Goal: Information Seeking & Learning: Learn about a topic

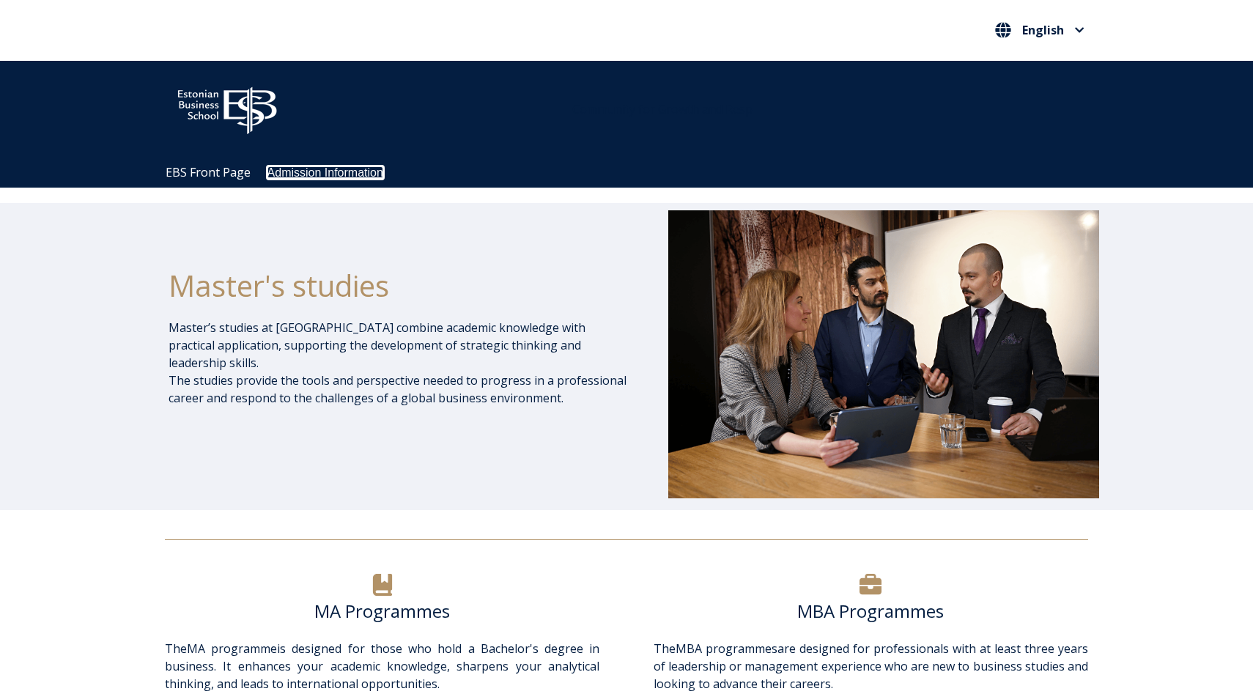
click at [310, 177] on link "Admission Information" at bounding box center [325, 172] width 116 height 12
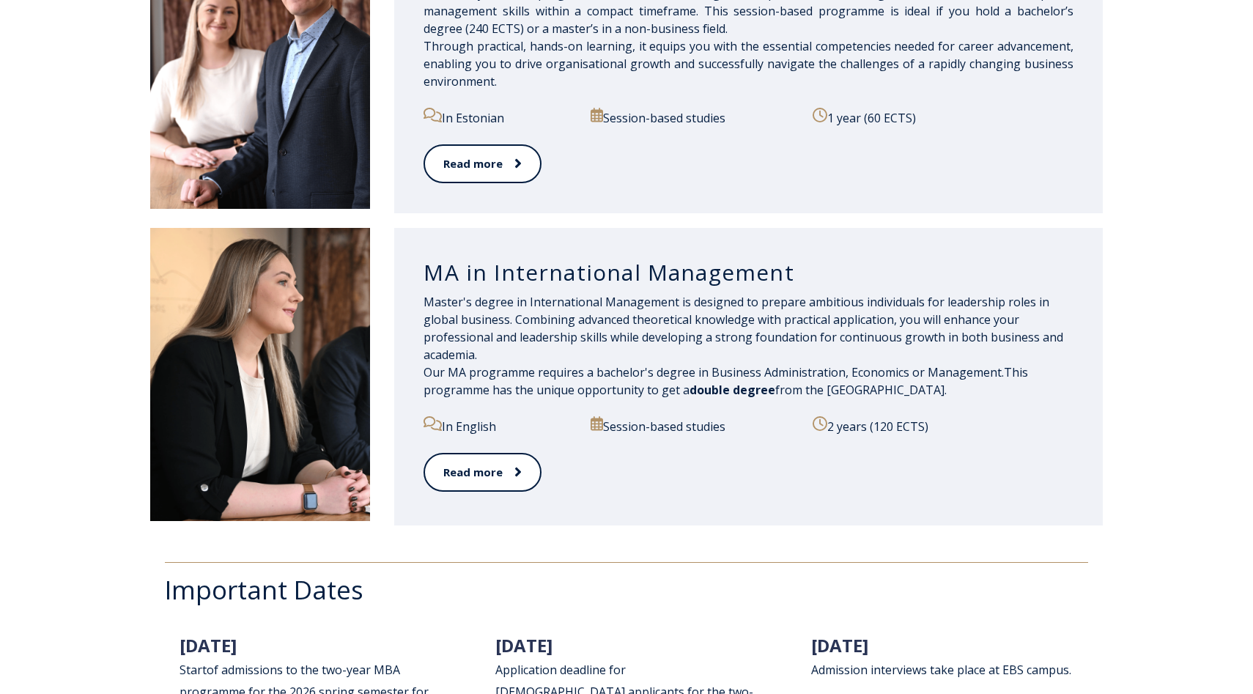
scroll to position [1674, 0]
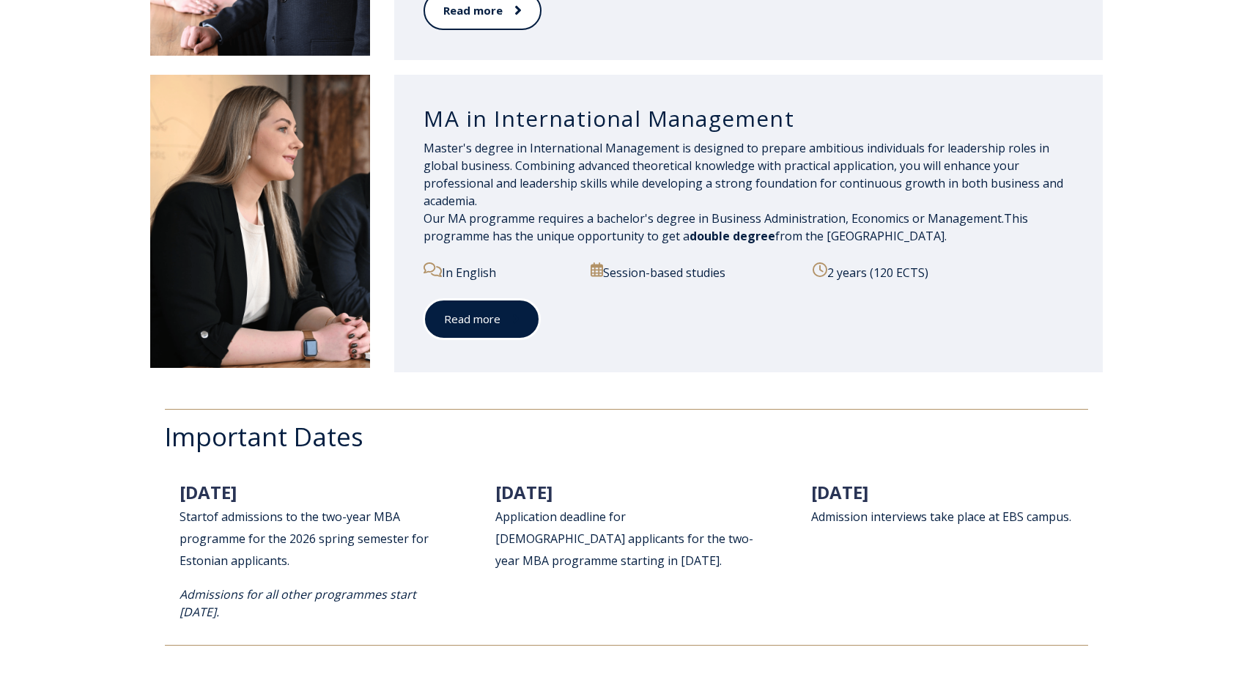
click at [503, 334] on link "Read more" at bounding box center [481, 319] width 116 height 40
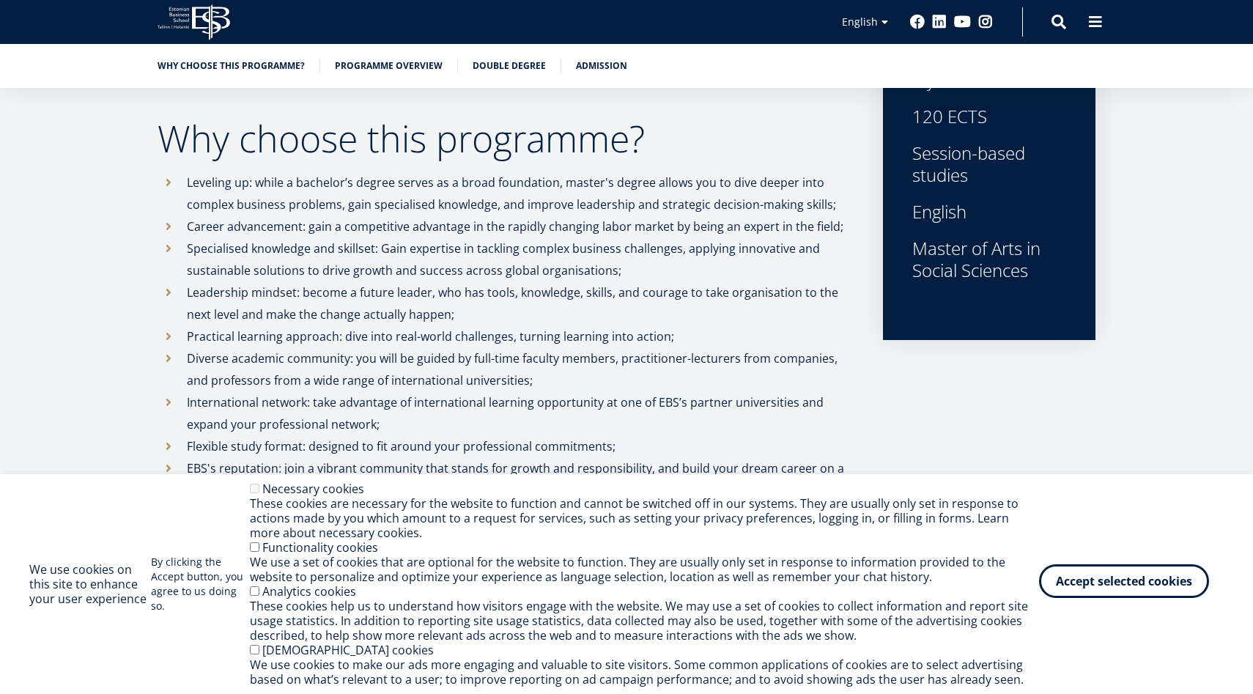
click at [1143, 582] on button "Accept selected cookies" at bounding box center [1124, 581] width 170 height 34
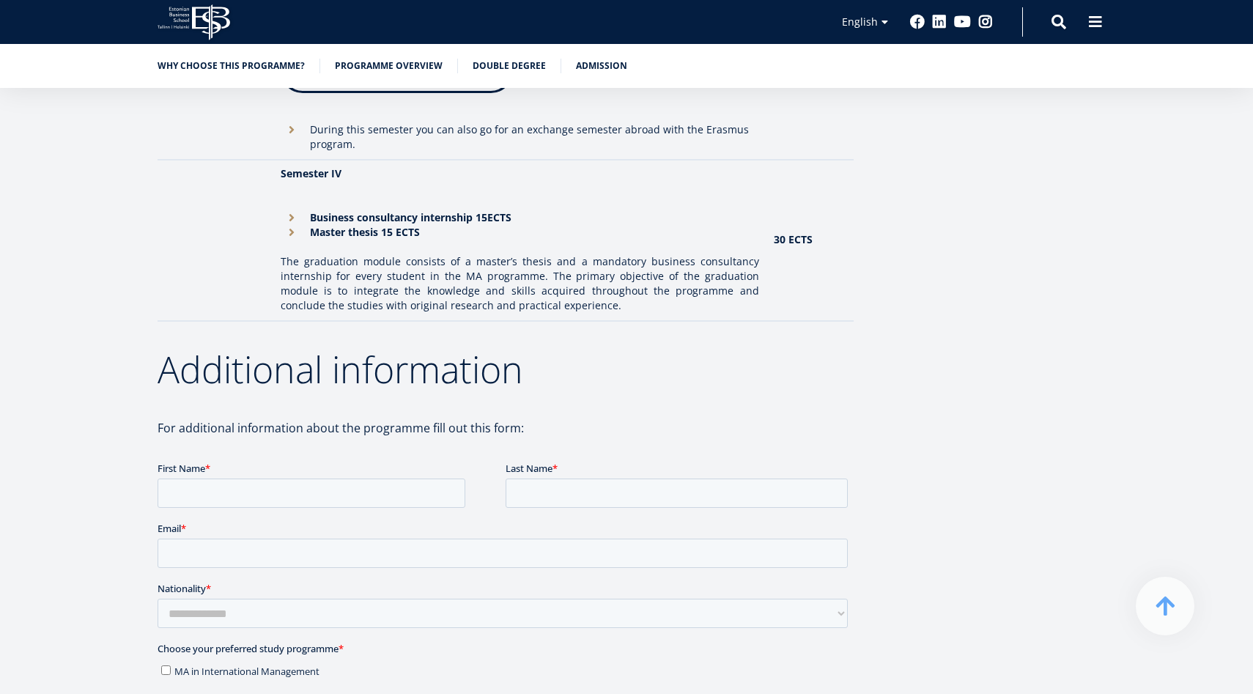
scroll to position [1730, 0]
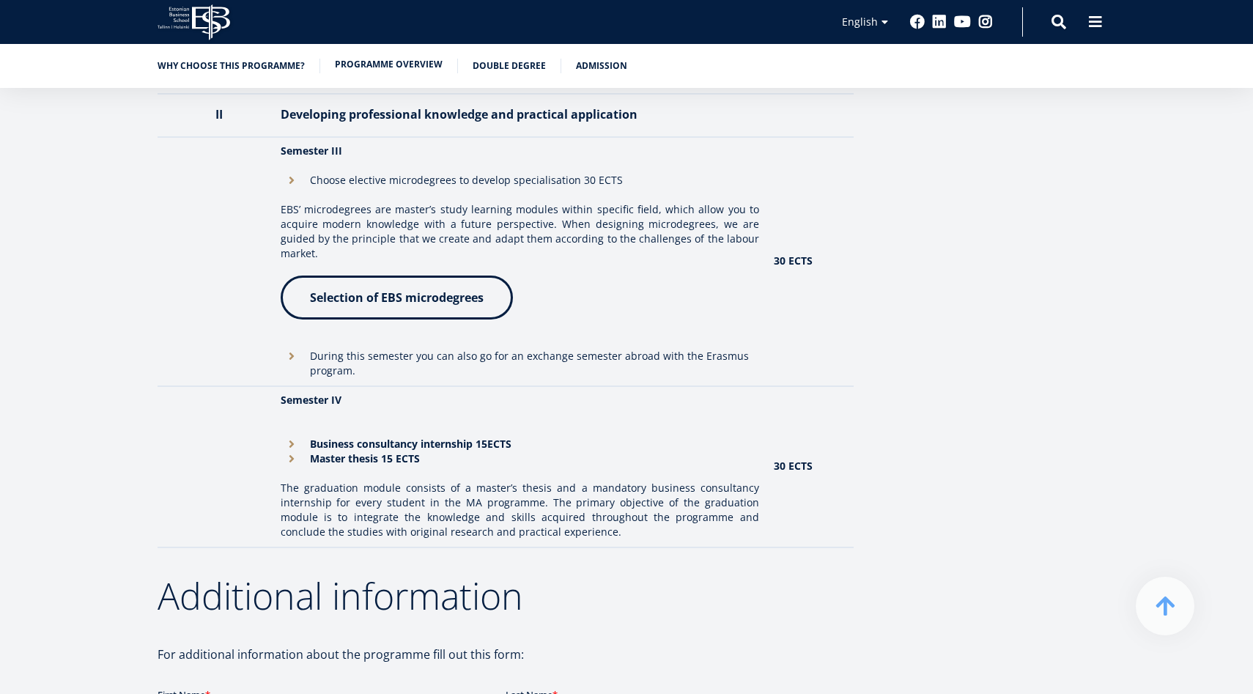
click at [415, 64] on link "Programme overview" at bounding box center [389, 64] width 108 height 15
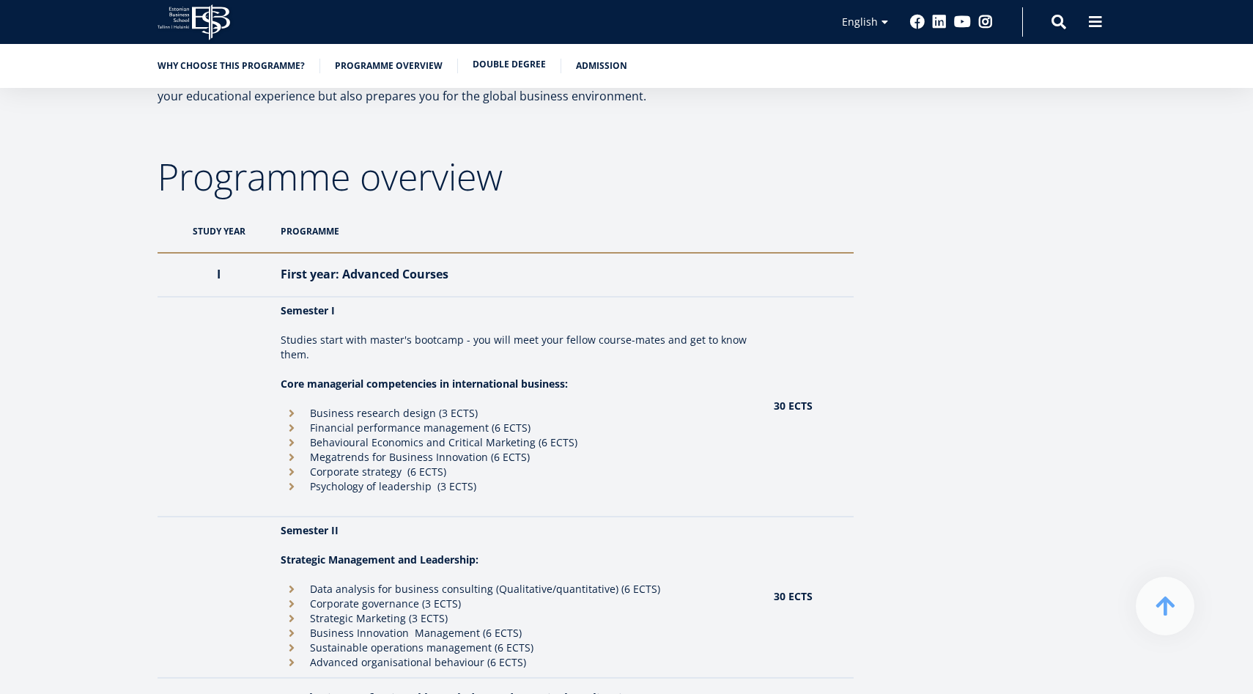
click at [495, 62] on link "Double Degree" at bounding box center [509, 64] width 73 height 15
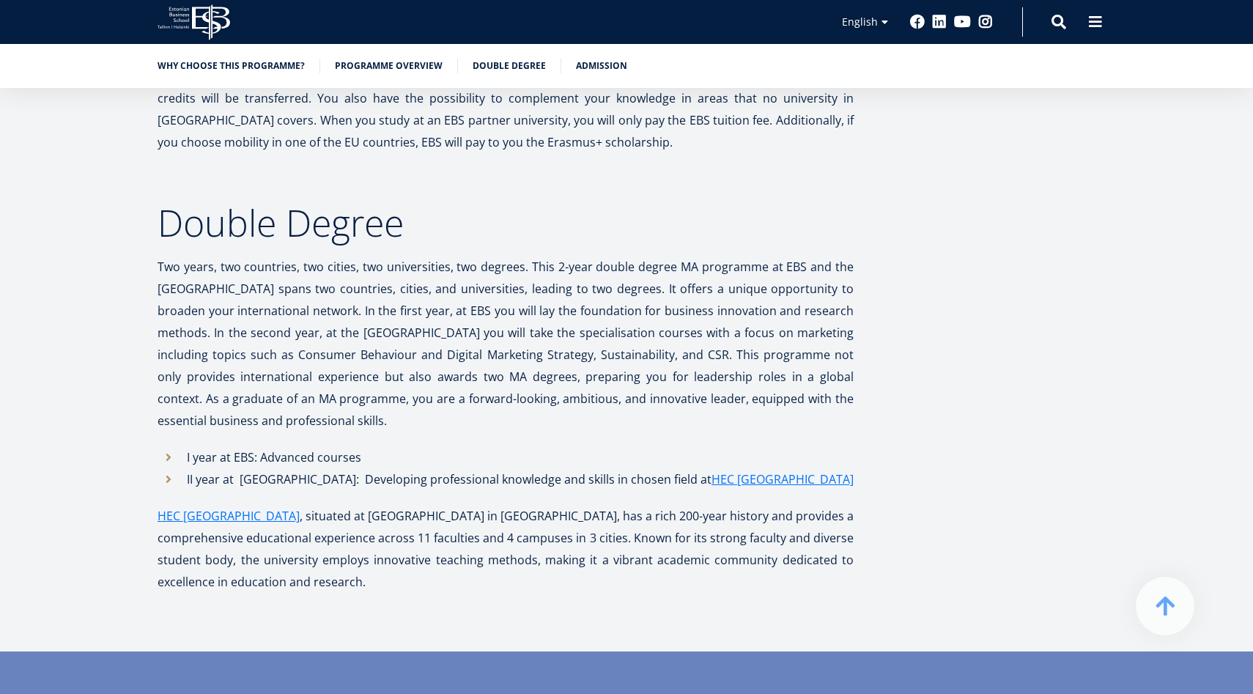
click at [566, 62] on ul "Why choose this programme? Programme overview Double Degree Admission" at bounding box center [619, 70] width 952 height 22
click at [591, 65] on link "Admission" at bounding box center [601, 64] width 51 height 15
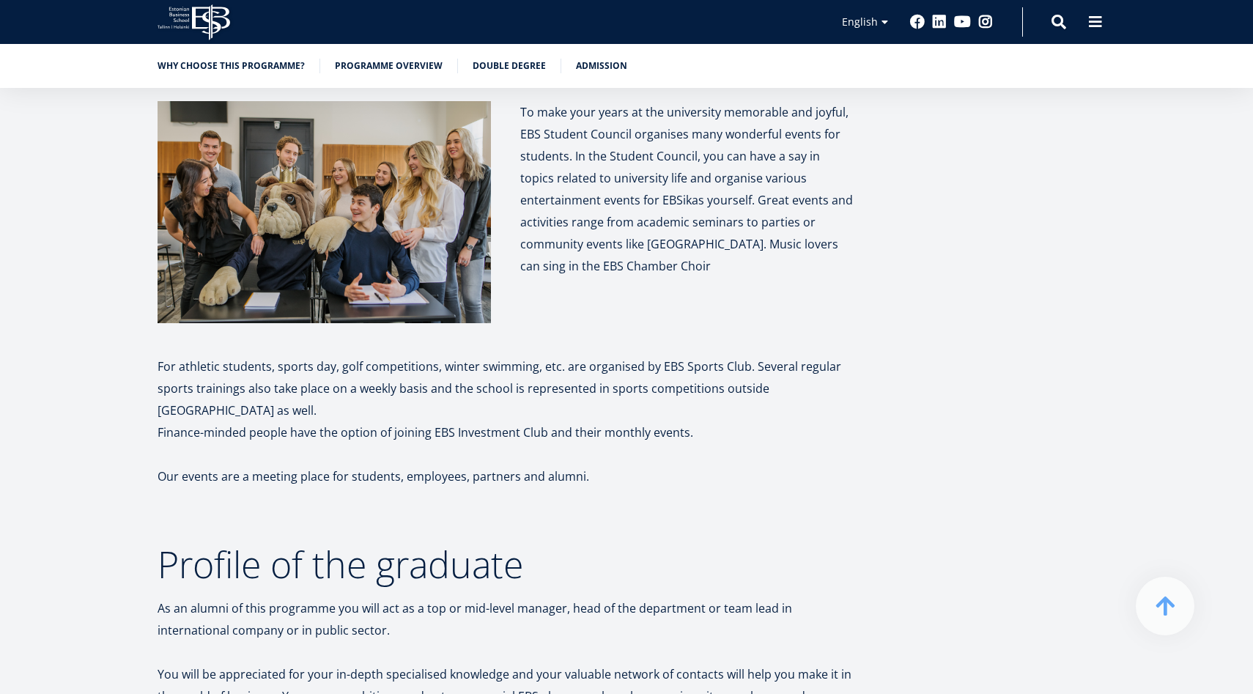
scroll to position [7459, 0]
